Goal: Use online tool/utility: Utilize a website feature to perform a specific function

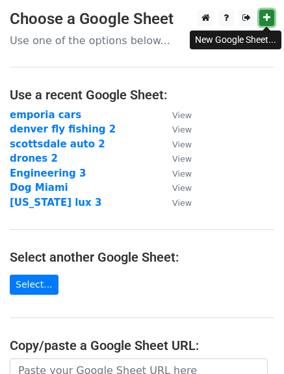
click at [264, 13] on link at bounding box center [266, 18] width 15 height 16
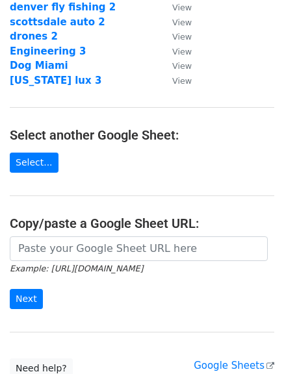
scroll to position [125, 0]
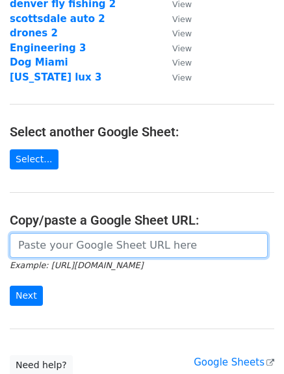
click at [152, 248] on input "url" at bounding box center [139, 245] width 258 height 25
paste input "[URL][DOMAIN_NAME]"
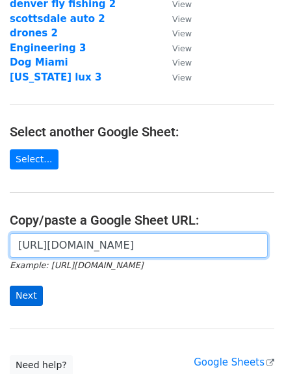
type input "[URL][DOMAIN_NAME]"
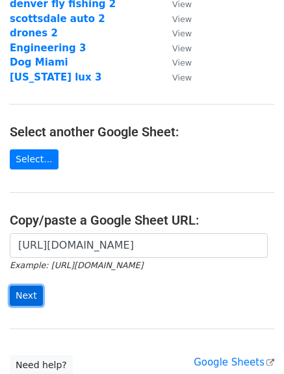
click at [29, 293] on input "Next" at bounding box center [26, 296] width 33 height 20
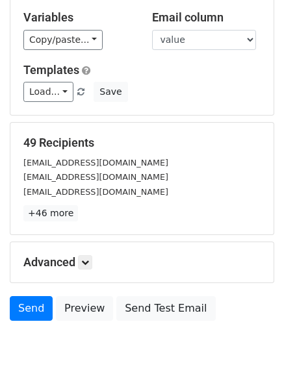
scroll to position [75, 0]
